Goal: Task Accomplishment & Management: Manage account settings

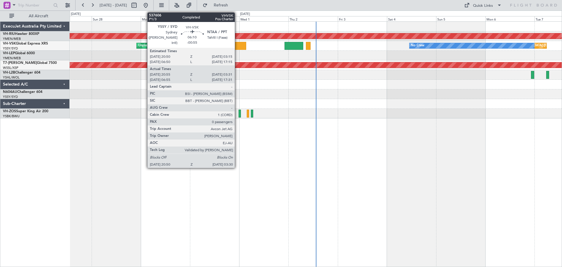
click at [237, 46] on div at bounding box center [239, 46] width 14 height 8
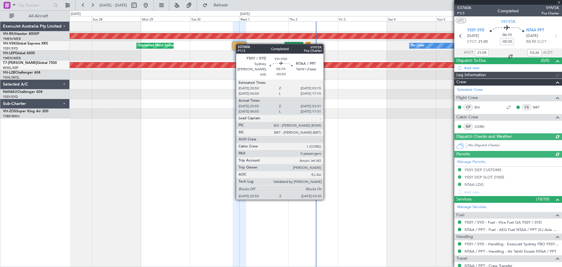
type input "[PERSON_NAME] (BTA)"
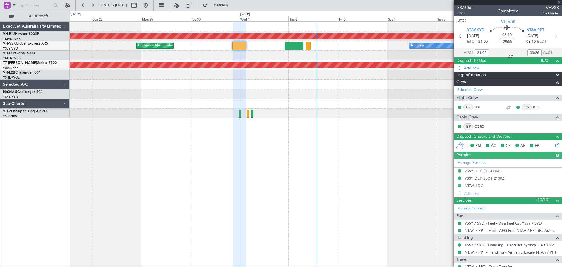
type input "07:05"
type input "17:26"
type input "21:05"
type input "03:26"
type input "07:05"
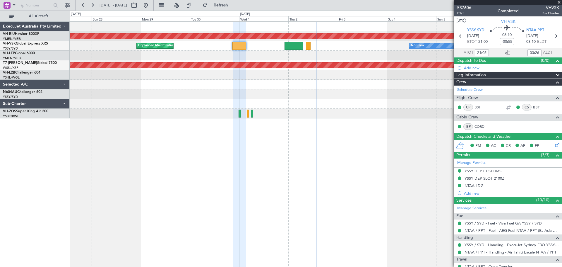
type input "17:26"
type input "21:05"
type input "03:26"
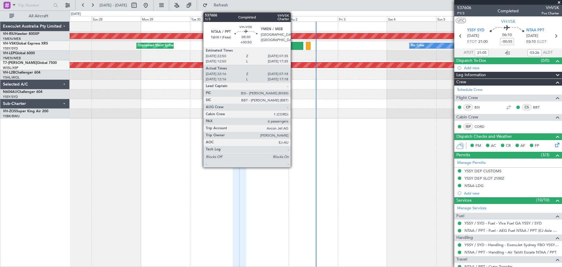
click at [293, 45] on div at bounding box center [293, 46] width 19 height 8
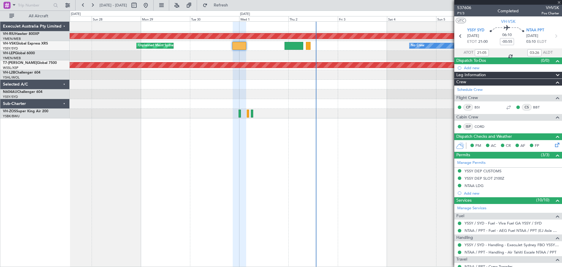
type input "+00:50"
type input "22:26"
type input "07:13"
type input "6"
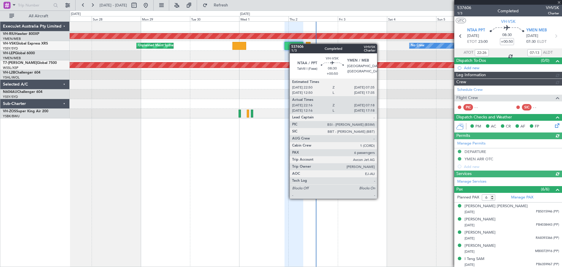
type input "[PERSON_NAME] (HHAFI)"
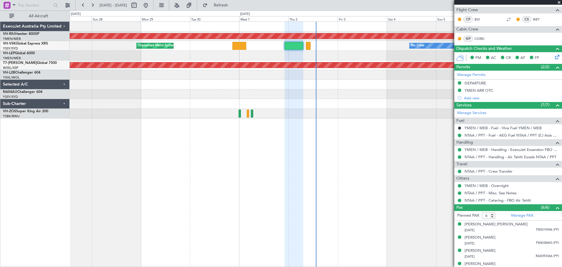
scroll to position [120, 0]
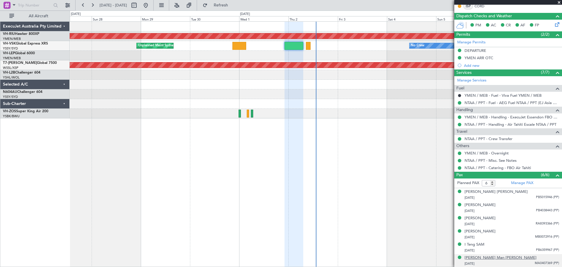
click at [482, 257] on div "[PERSON_NAME] Man [PERSON_NAME]" at bounding box center [500, 258] width 72 height 6
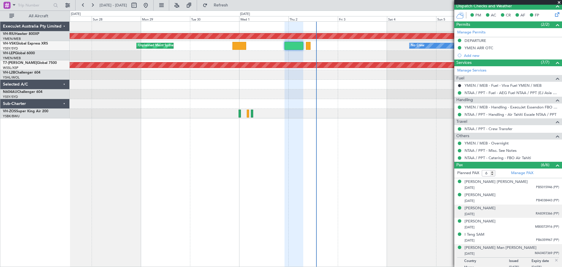
scroll to position [135, 0]
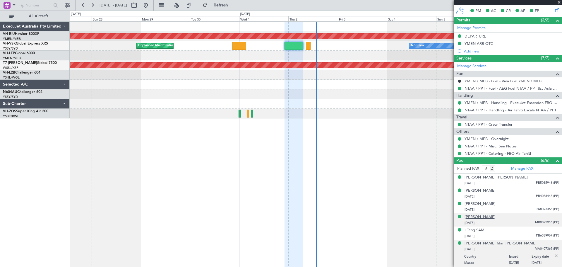
click at [483, 216] on div "[PERSON_NAME]" at bounding box center [479, 217] width 31 height 6
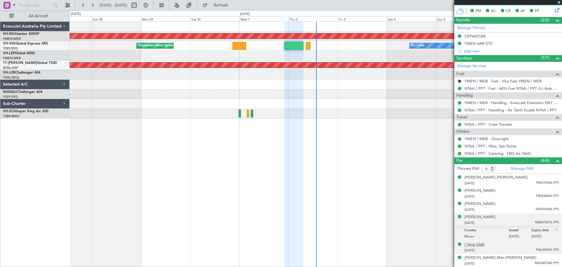
click at [472, 243] on div "I Teng SAM" at bounding box center [474, 244] width 20 height 6
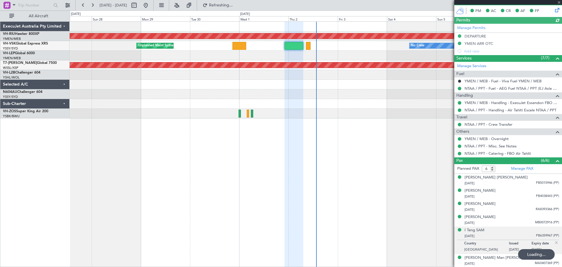
type input "[PERSON_NAME] (HHAFI)"
click at [554, 241] on img at bounding box center [556, 242] width 5 height 5
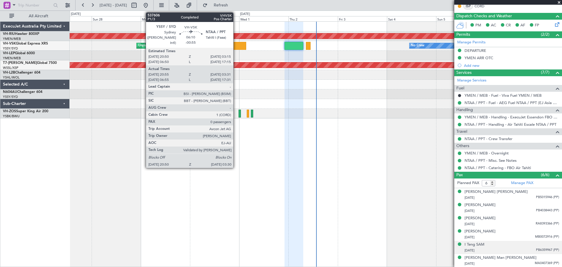
click at [236, 45] on div at bounding box center [239, 46] width 14 height 8
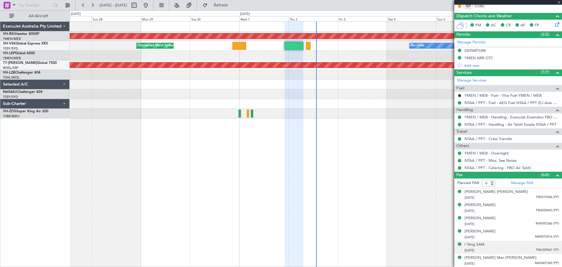
type input "-00:55"
type input "21:05"
type input "03:26"
type input "0"
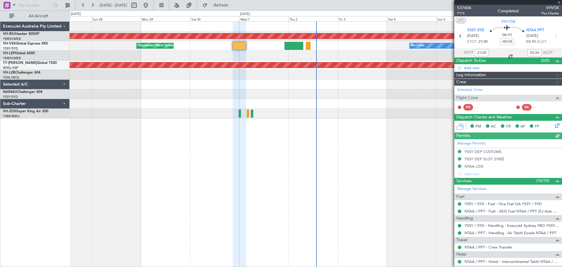
type input "[PERSON_NAME] (BTA)"
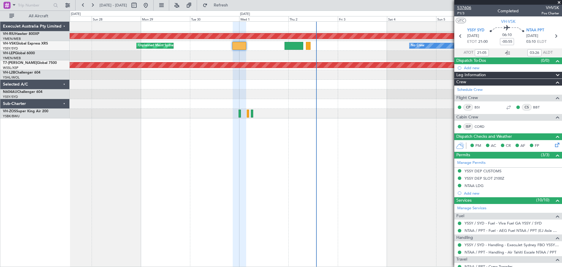
click at [460, 8] on span "537606" at bounding box center [464, 8] width 14 height 6
type input "[PERSON_NAME] (BTA)"
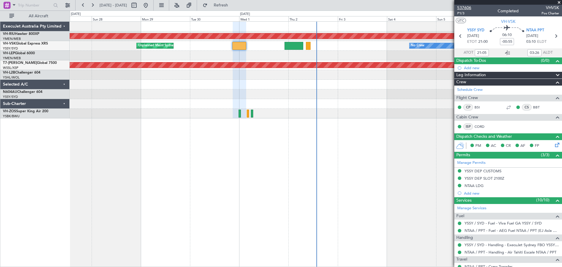
type input "[PERSON_NAME] (BTA)"
